Goal: Download file/media

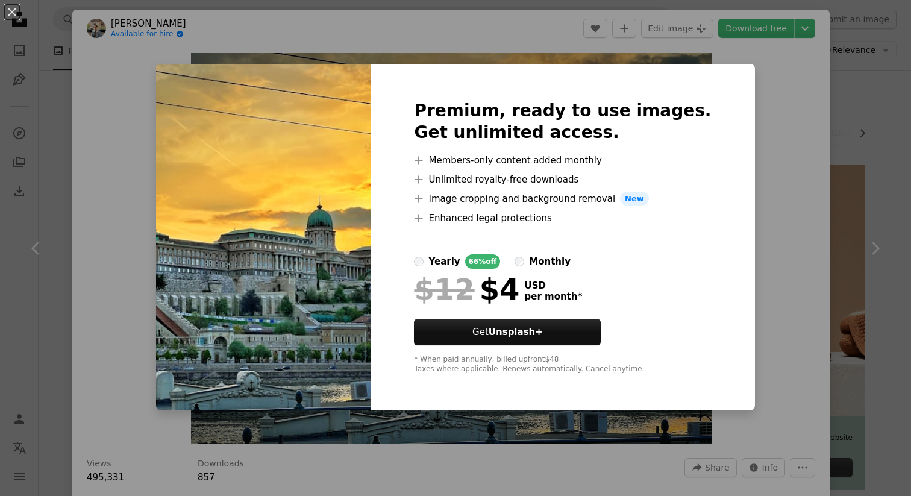
scroll to position [4417, 0]
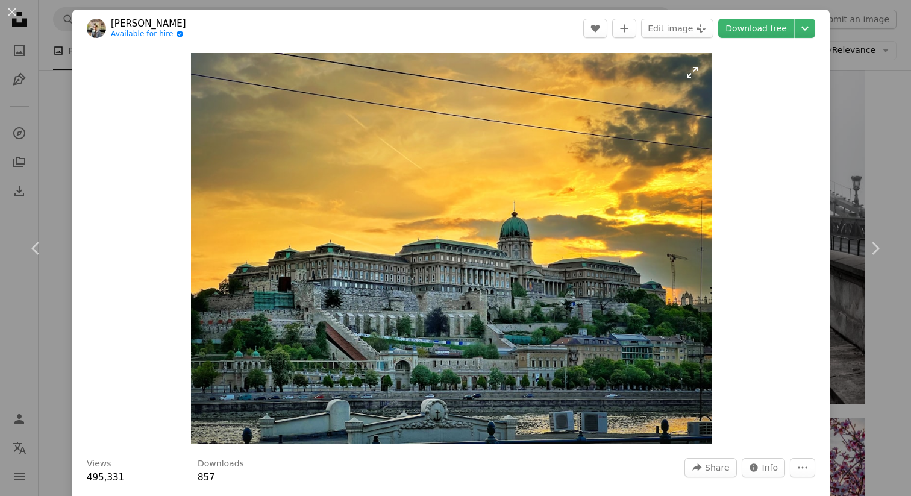
click at [589, 196] on img "Zoom in on this image" at bounding box center [451, 248] width 521 height 390
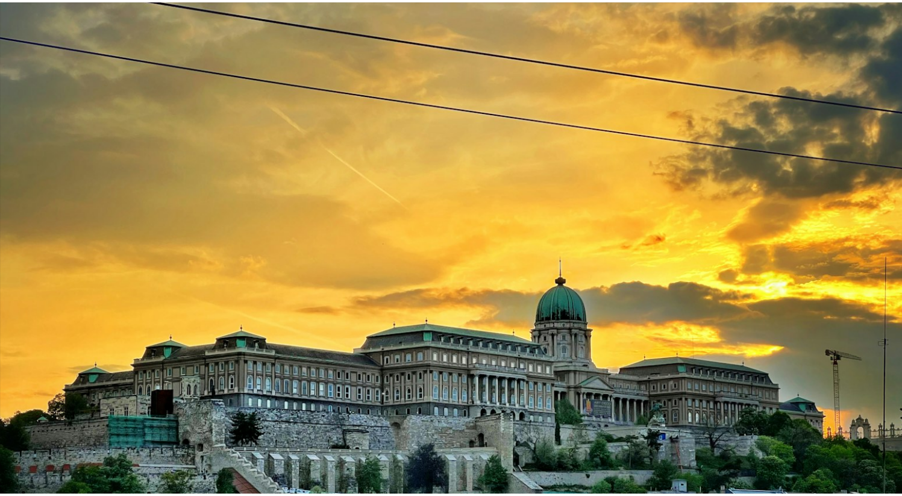
scroll to position [87, 0]
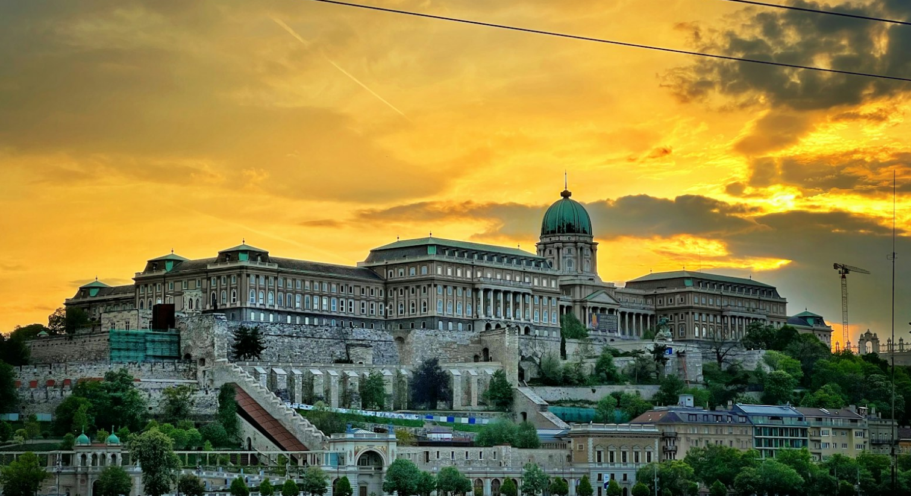
click at [589, 196] on img "Zoom out on this image" at bounding box center [455, 254] width 912 height 685
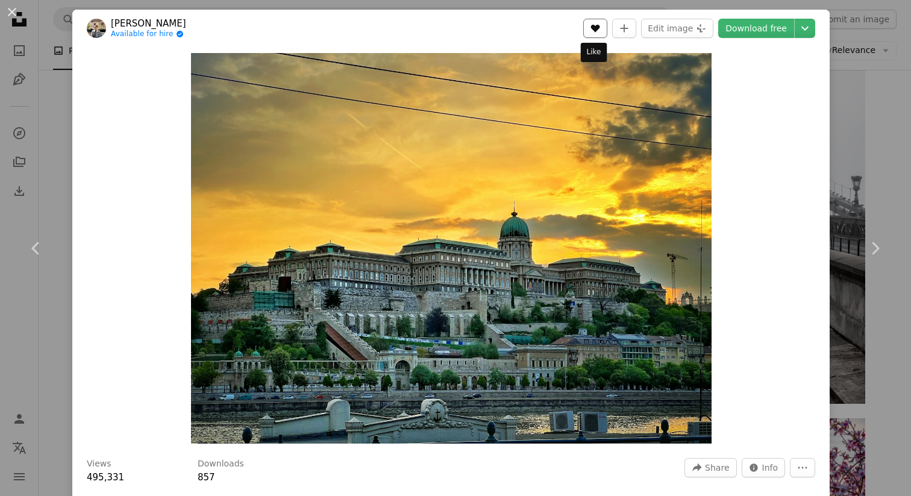
click at [592, 22] on button "A heart" at bounding box center [595, 28] width 24 height 19
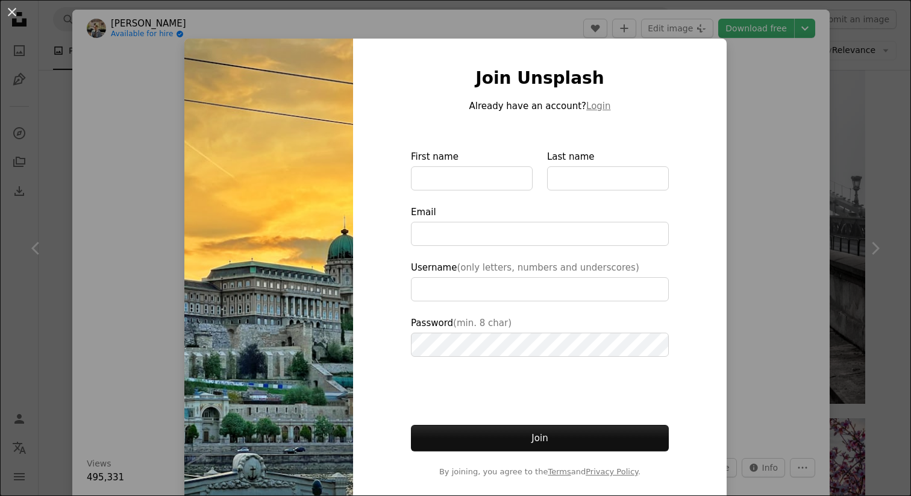
click at [744, 185] on div "An X shape Join Unsplash Already have an account? Login First name Last name Em…" at bounding box center [455, 248] width 911 height 496
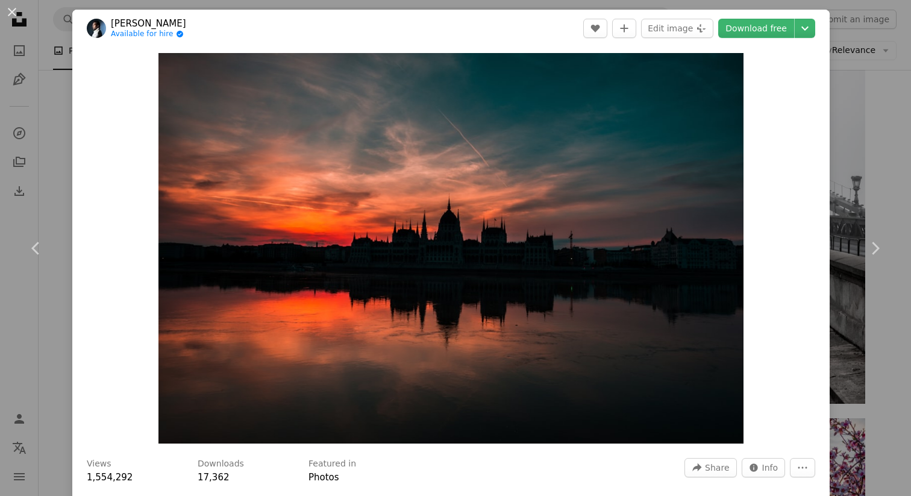
click at [839, 169] on div "An X shape Chevron left Chevron right Daniel Olah Available for hire A checkmar…" at bounding box center [455, 248] width 911 height 496
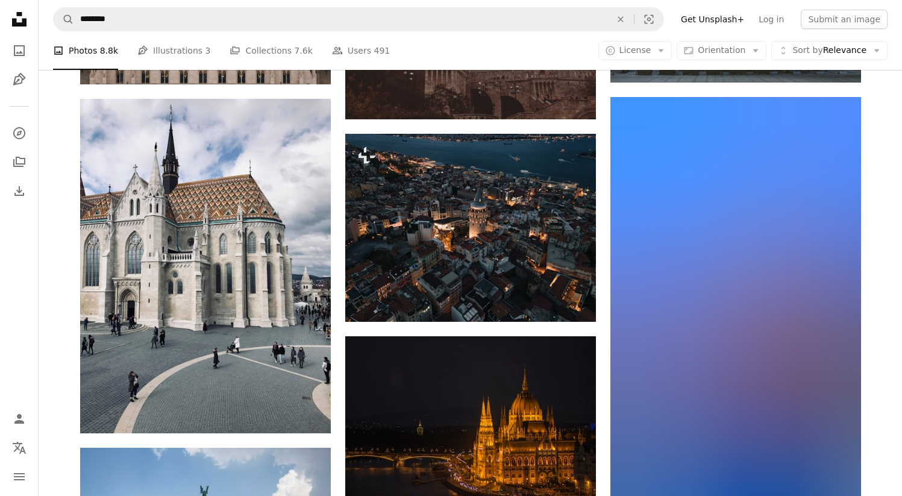
scroll to position [13115, 0]
